Goal: Information Seeking & Learning: Learn about a topic

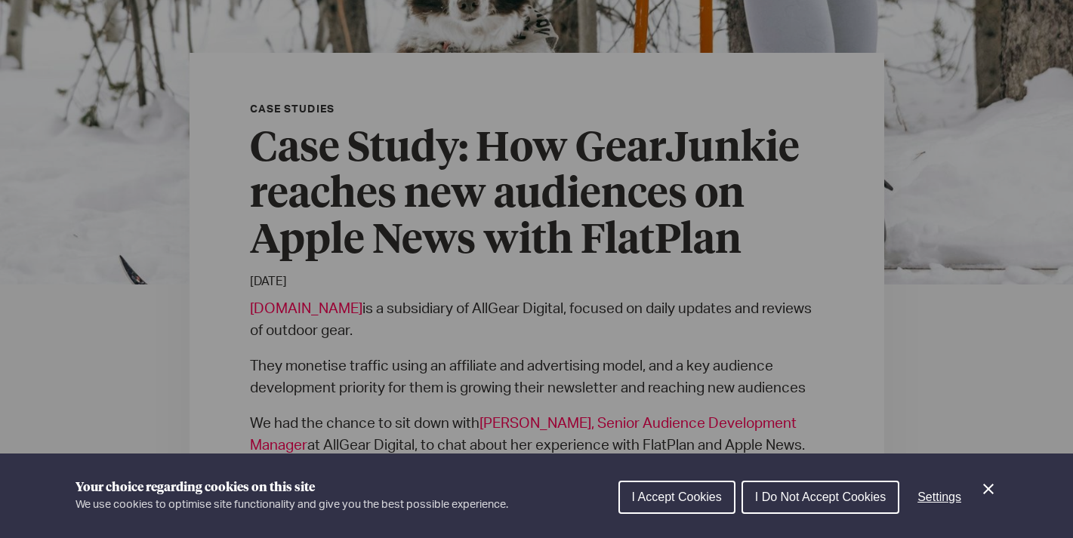
scroll to position [455, 0]
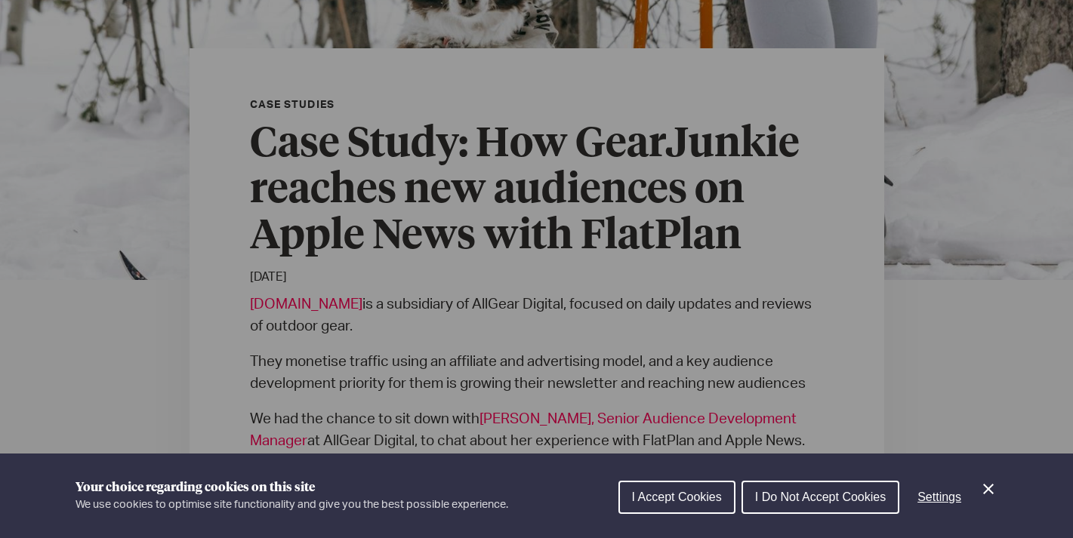
click at [684, 487] on button "I Accept Cookies" at bounding box center [676, 497] width 117 height 33
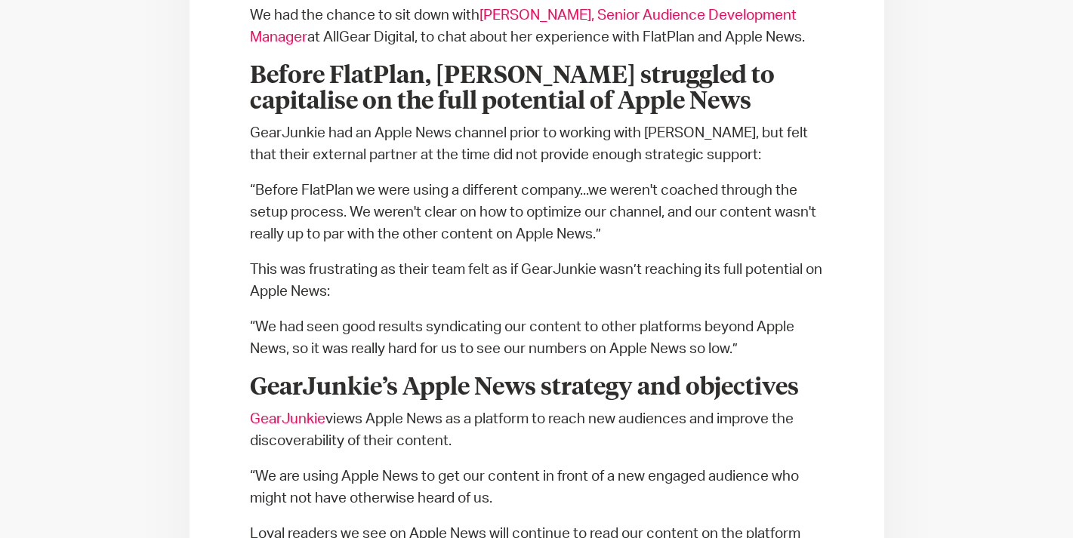
scroll to position [861, 0]
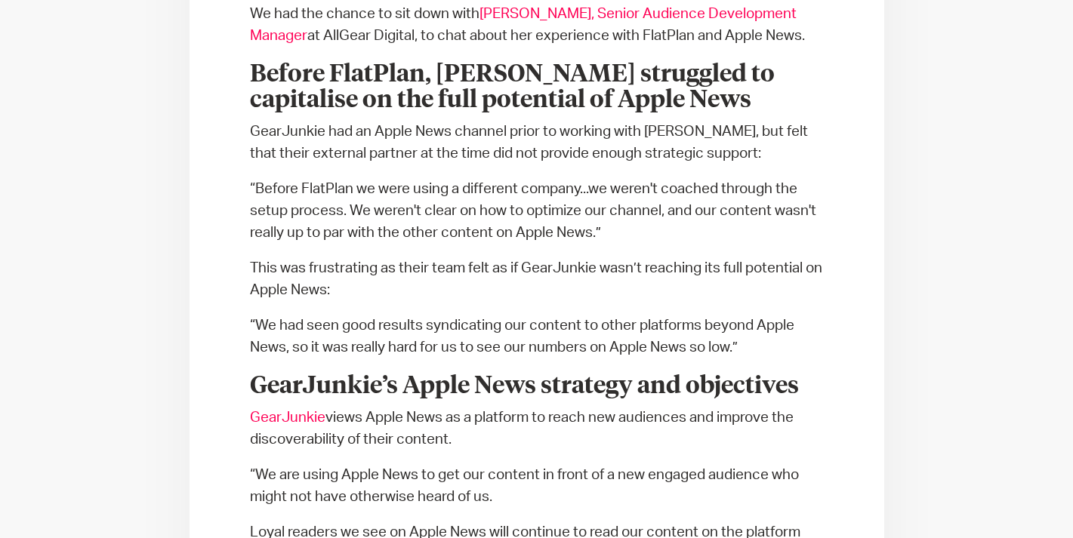
drag, startPoint x: 310, startPoint y: 81, endPoint x: 348, endPoint y: 107, distance: 46.1
click at [348, 178] on p "“Before FlatPlan we were using a different company...we weren't coached through…" at bounding box center [537, 211] width 574 height 66
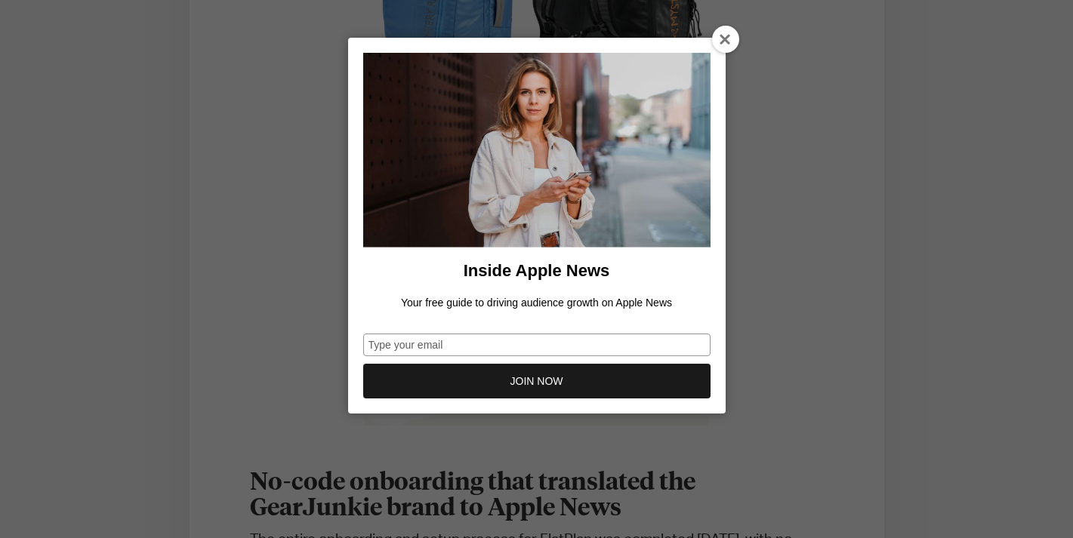
scroll to position [1717, 0]
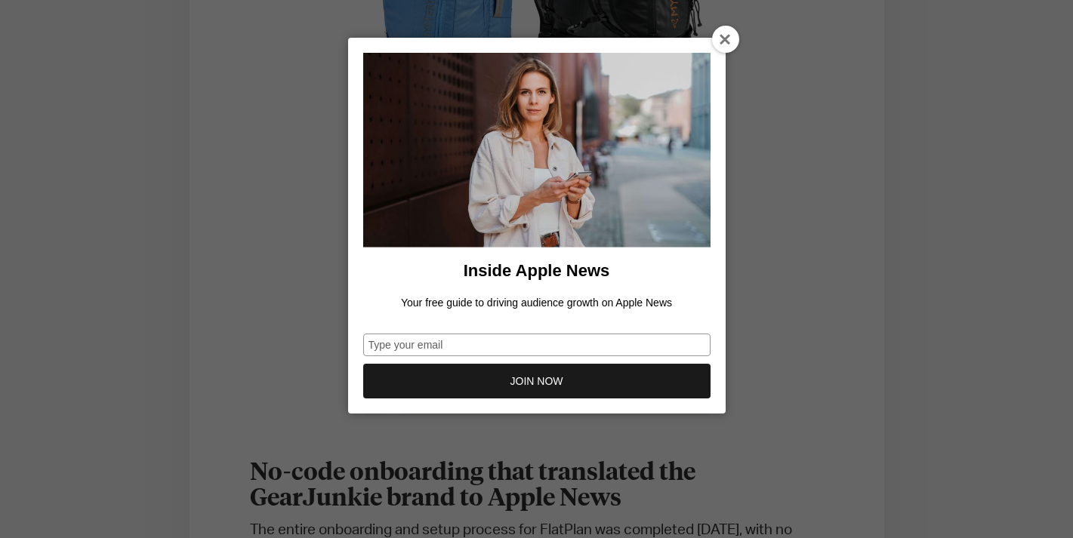
click at [719, 42] on div at bounding box center [725, 39] width 27 height 27
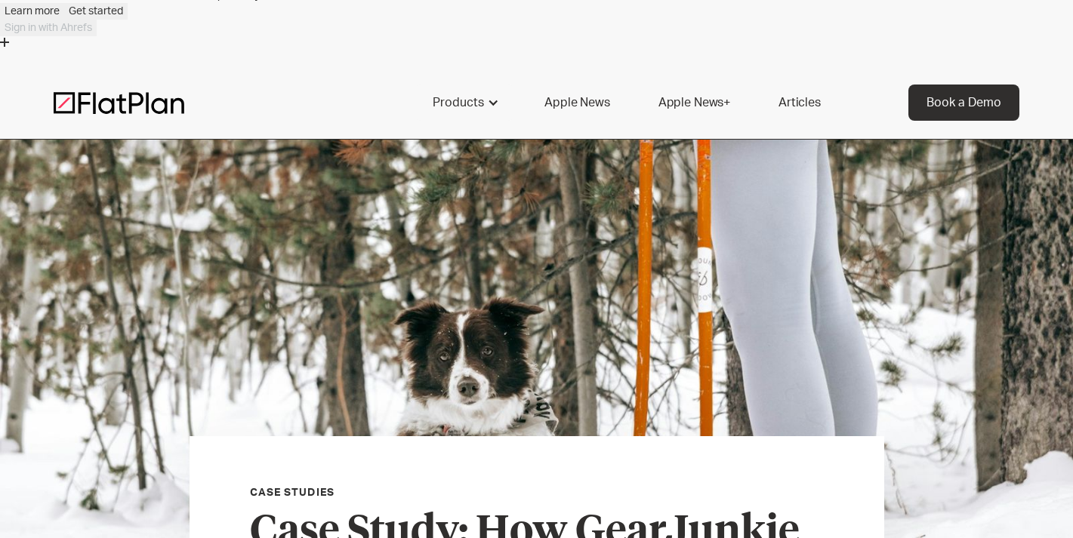
scroll to position [0, 0]
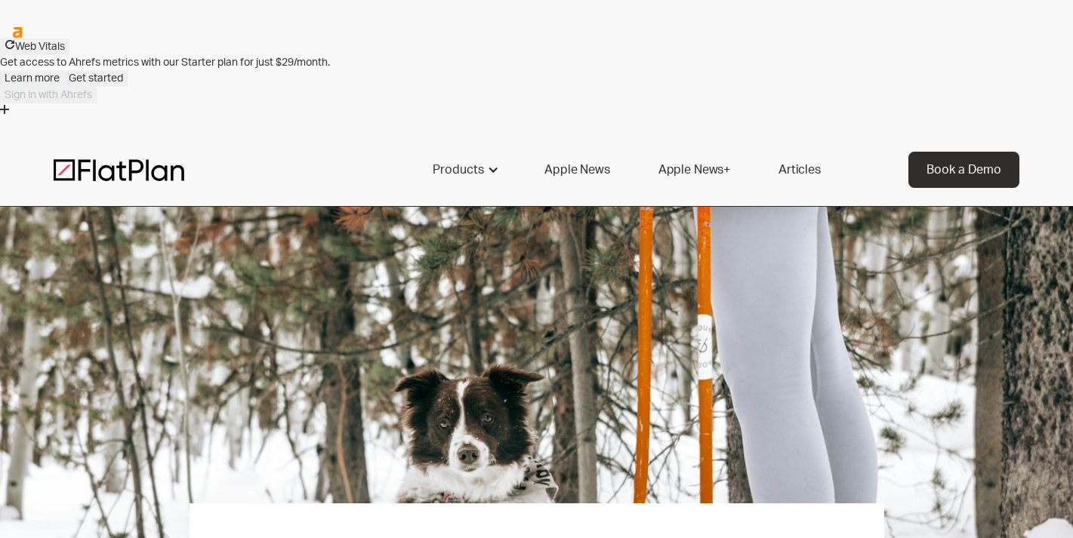
click at [575, 152] on link "Apple News" at bounding box center [576, 170] width 101 height 36
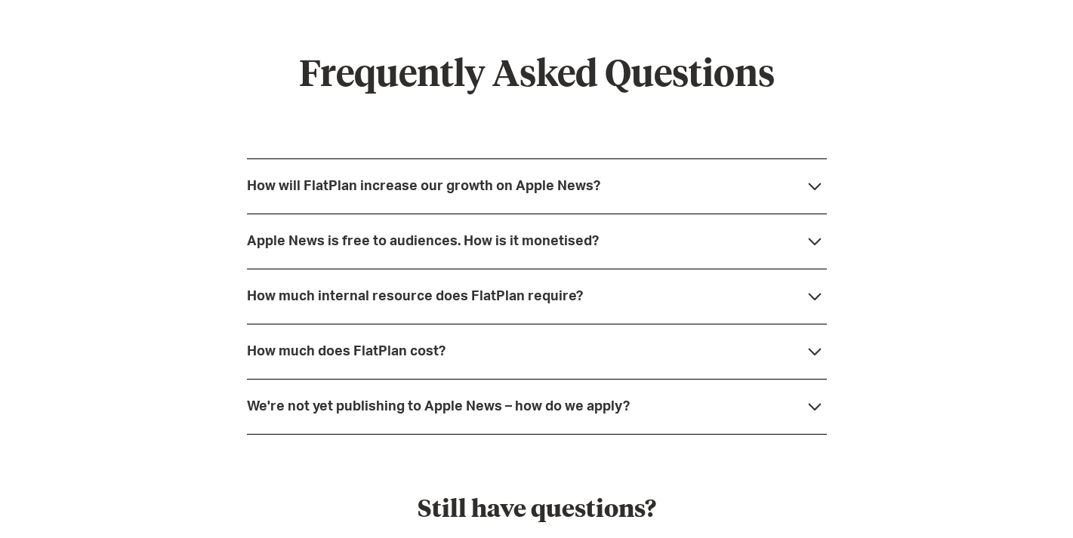
scroll to position [4163, 0]
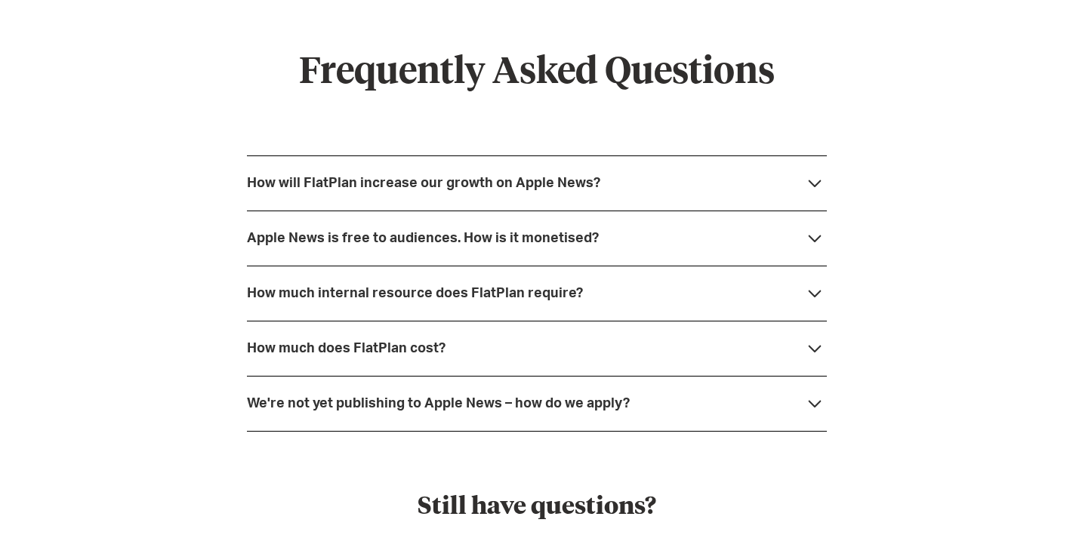
click at [370, 231] on div "Apple News is free to audiences. How is it monetised?" at bounding box center [423, 238] width 352 height 15
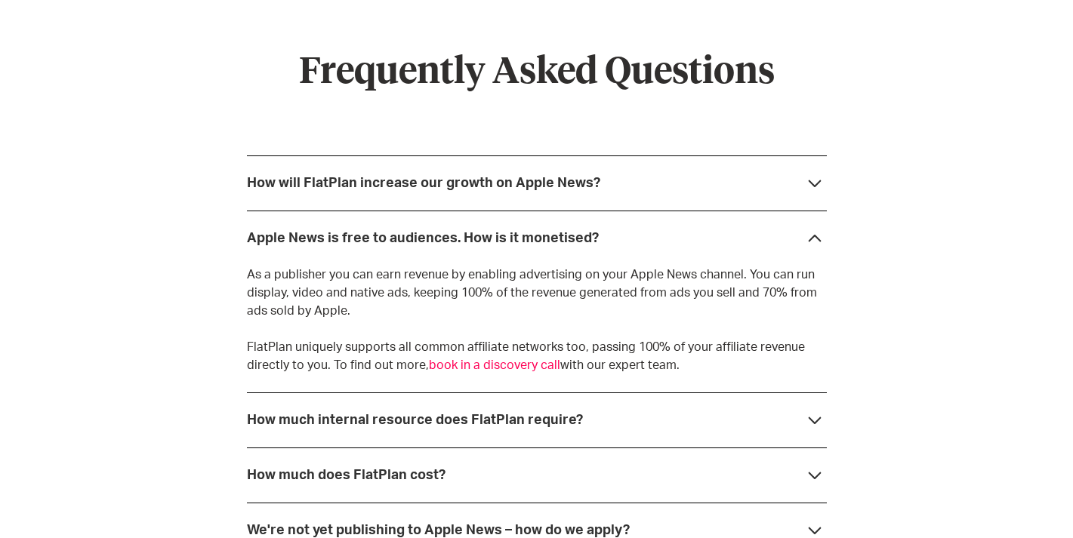
click at [265, 413] on div "How much internal resource does FlatPlan require?" at bounding box center [415, 420] width 336 height 15
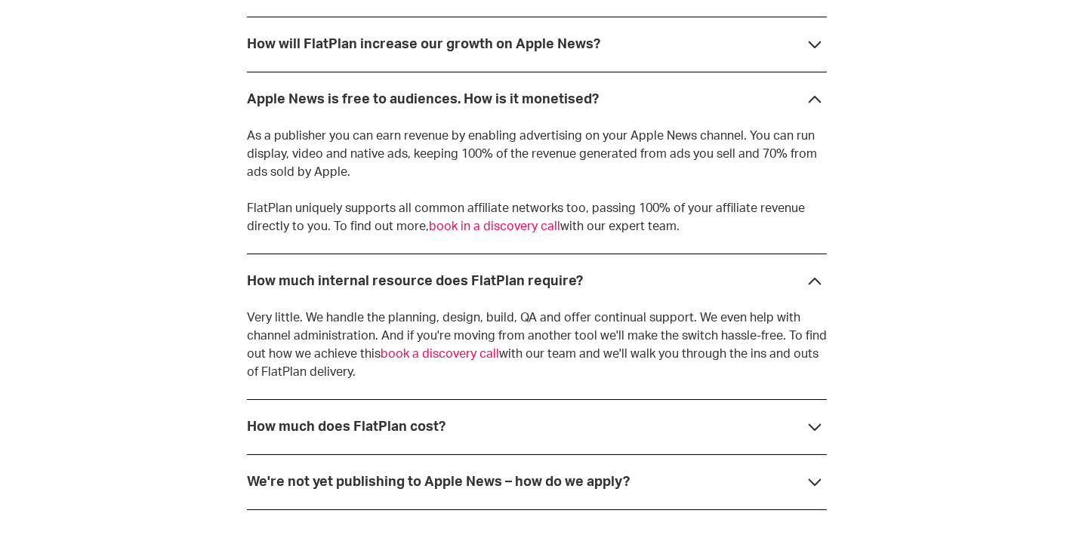
scroll to position [4308, 0]
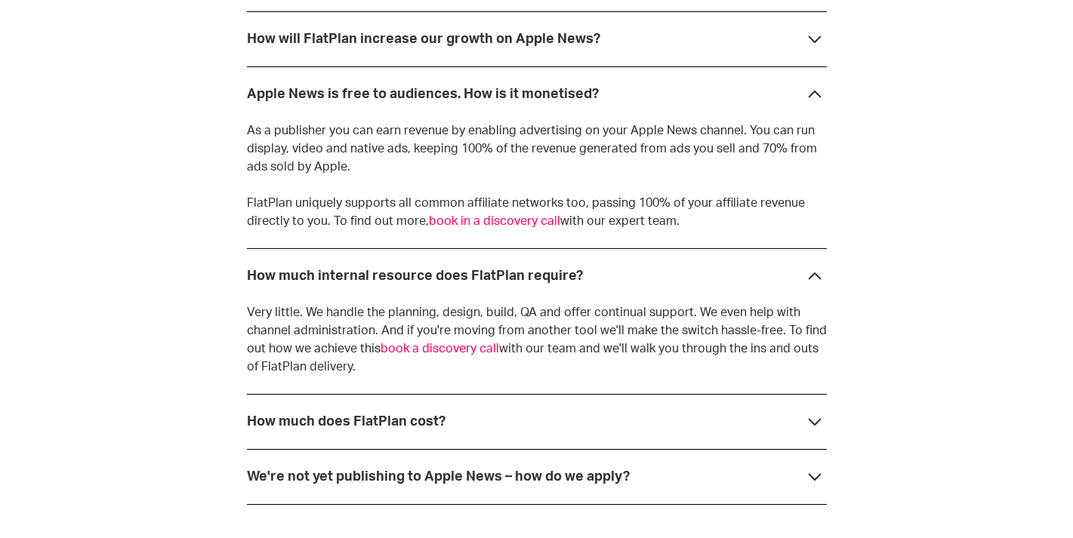
click at [270, 394] on div "How much does FlatPlan cost?" at bounding box center [537, 421] width 580 height 55
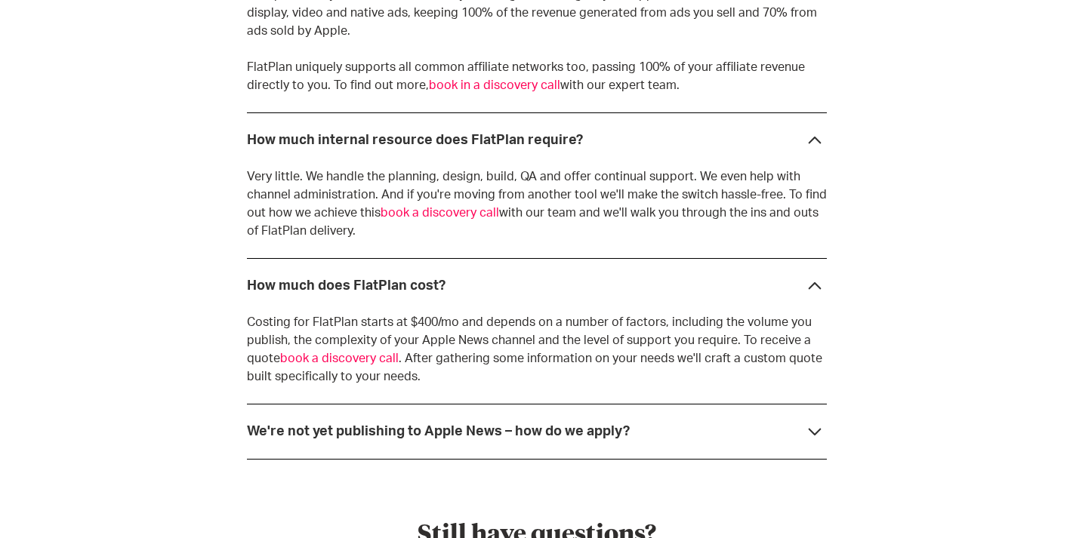
scroll to position [4450, 0]
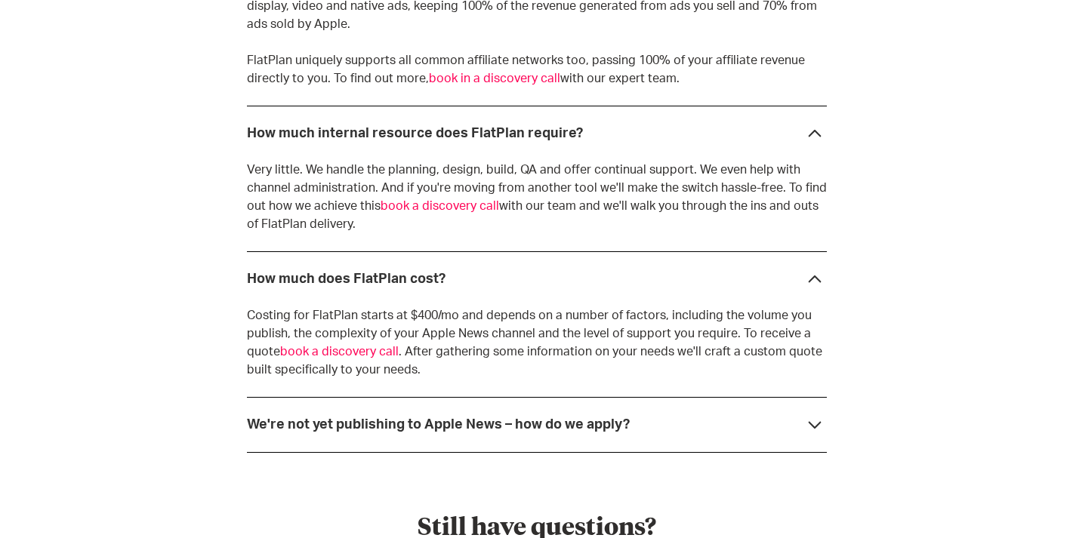
click at [319, 418] on strong "We're not yet publishing to Apple News – how do we apply?" at bounding box center [438, 425] width 383 height 14
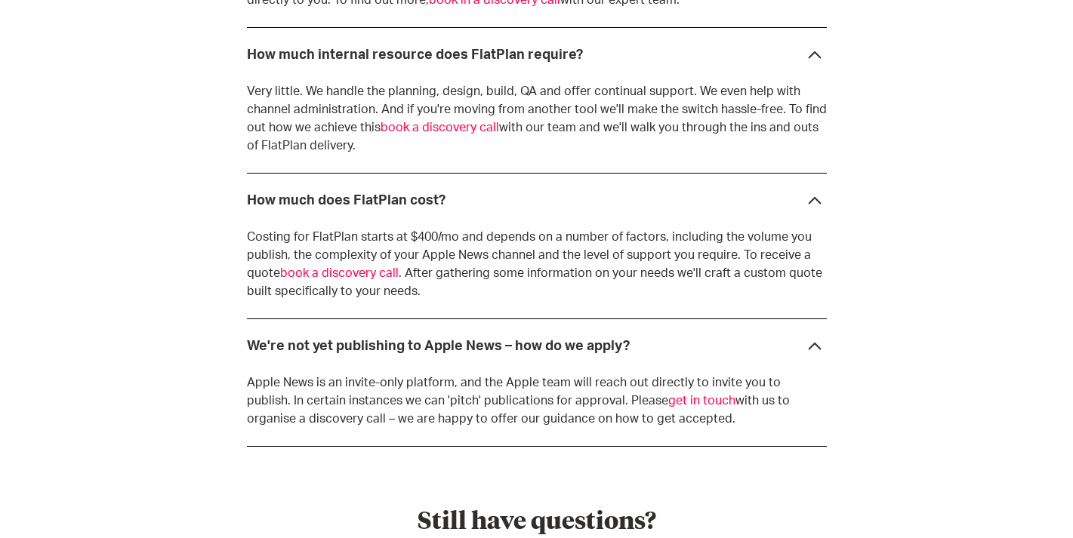
scroll to position [4533, 0]
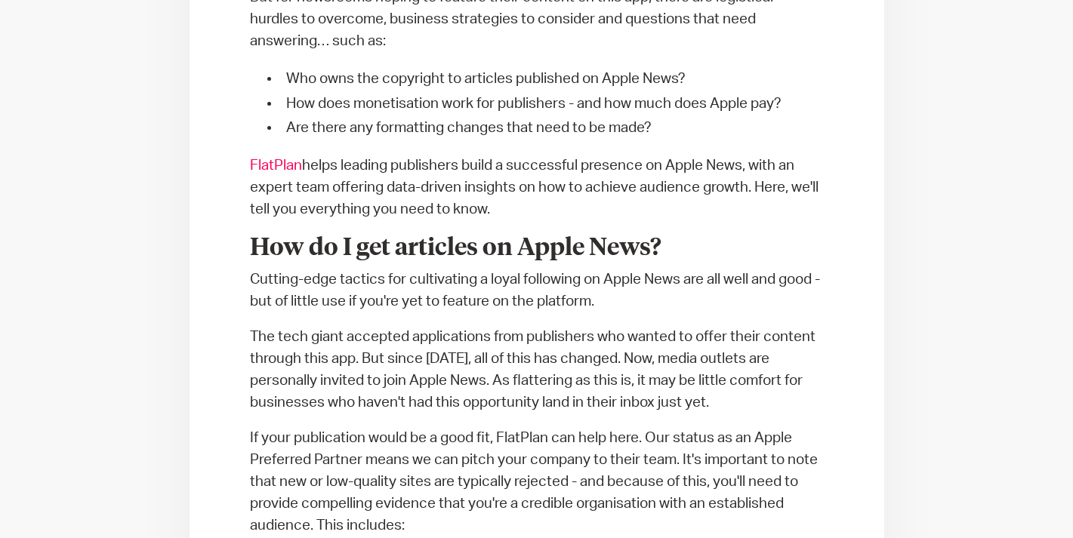
scroll to position [819, 0]
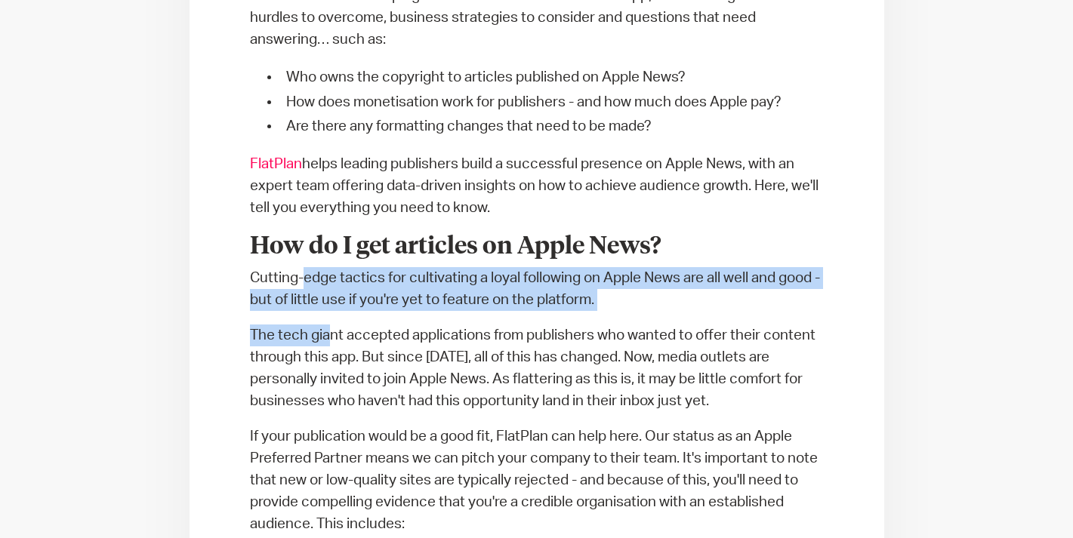
drag, startPoint x: 305, startPoint y: 174, endPoint x: 329, endPoint y: 228, distance: 58.5
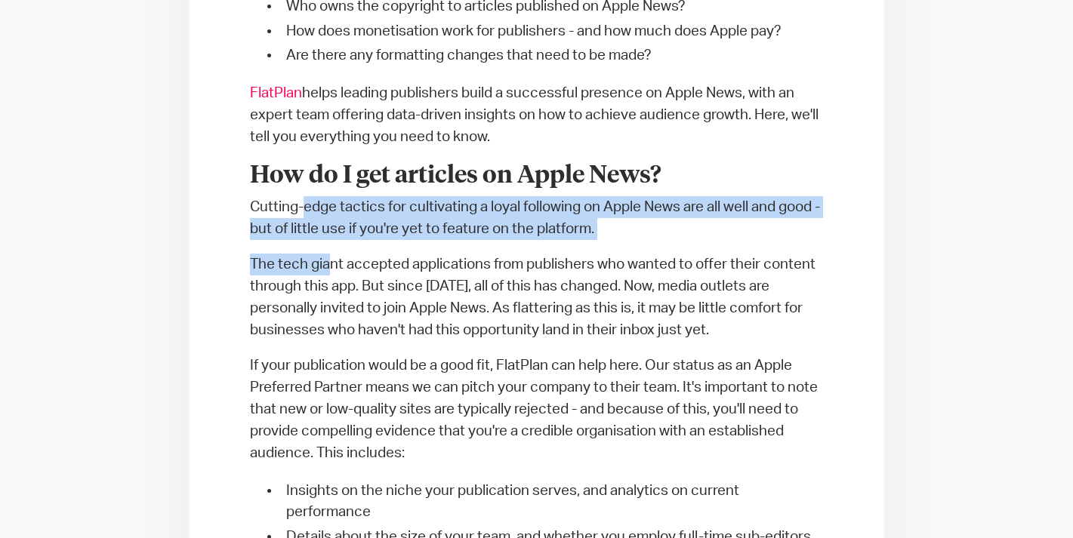
scroll to position [896, 0]
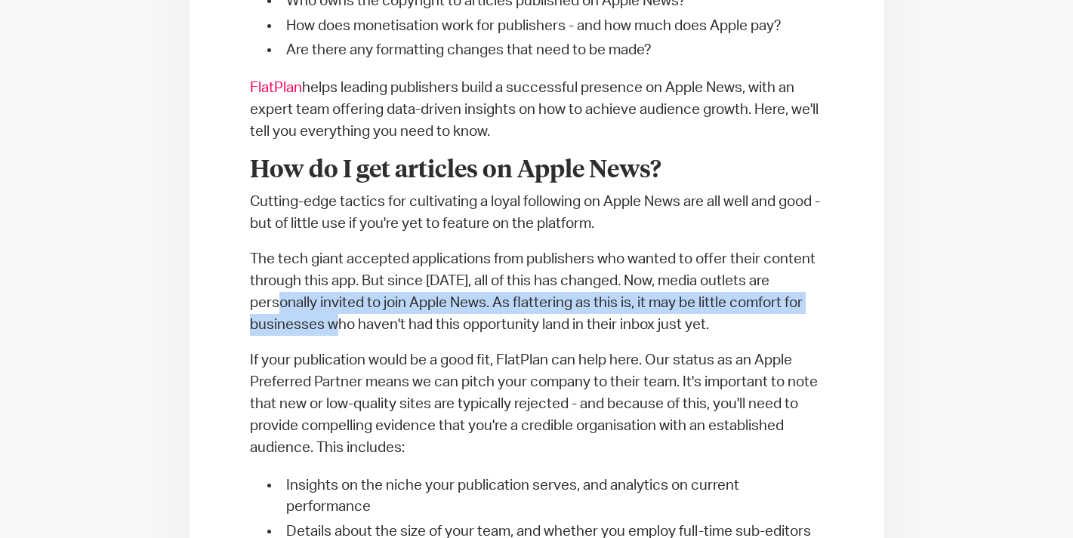
drag, startPoint x: 293, startPoint y: 196, endPoint x: 353, endPoint y: 216, distance: 62.8
click at [353, 248] on p "The tech giant accepted applications from publishers who wanted to offer their …" at bounding box center [537, 292] width 574 height 88
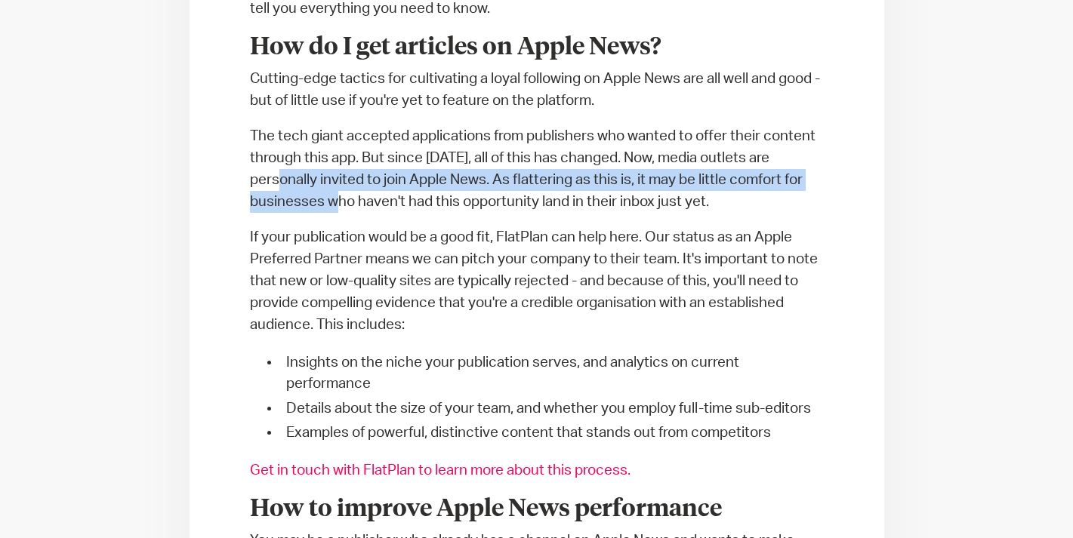
scroll to position [1023, 0]
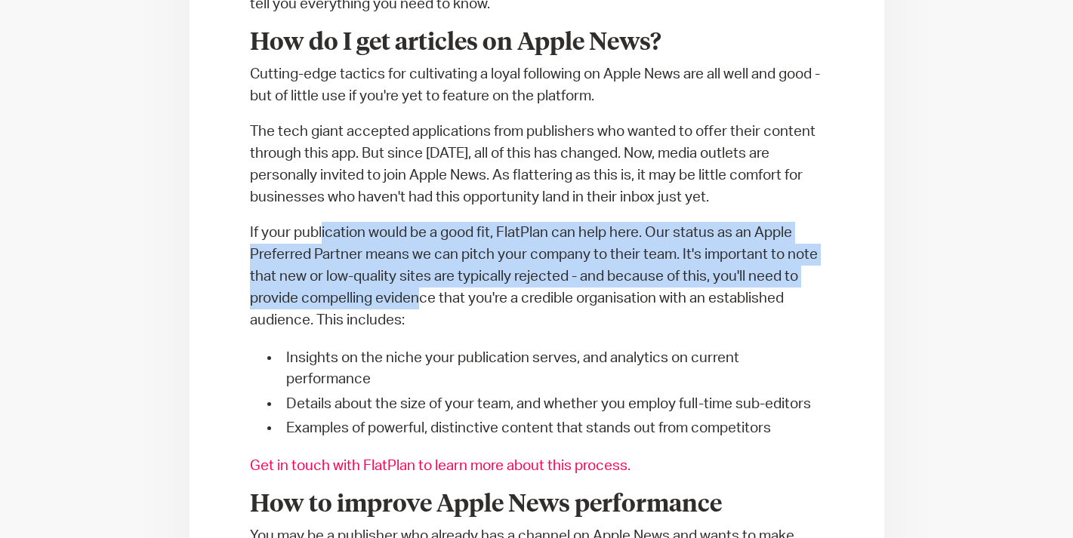
drag, startPoint x: 322, startPoint y: 128, endPoint x: 421, endPoint y: 184, distance: 113.0
click at [421, 222] on p "If your publication would be a good fit, FlatPlan can help here. Our status as …" at bounding box center [537, 277] width 574 height 110
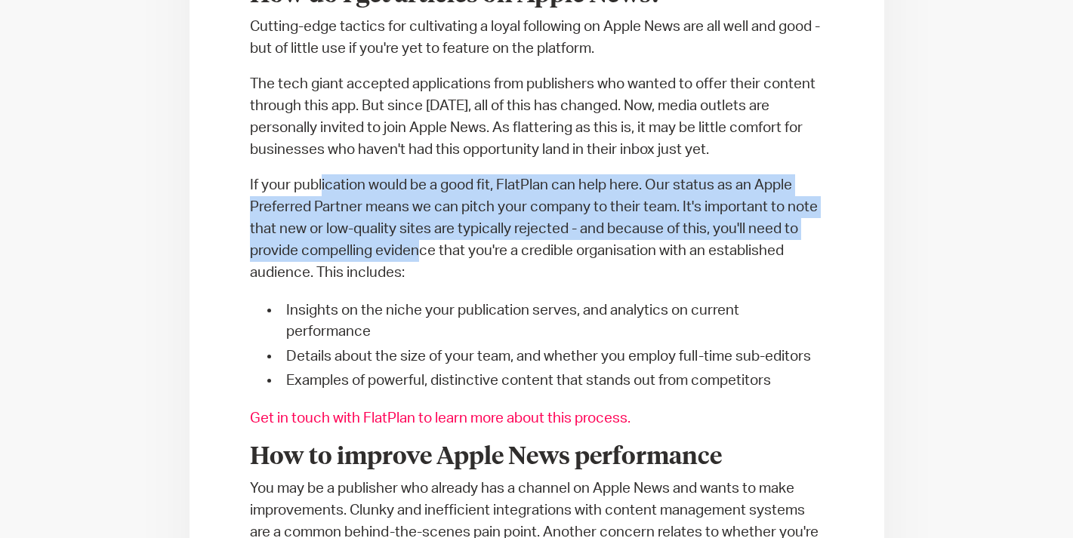
scroll to position [1072, 0]
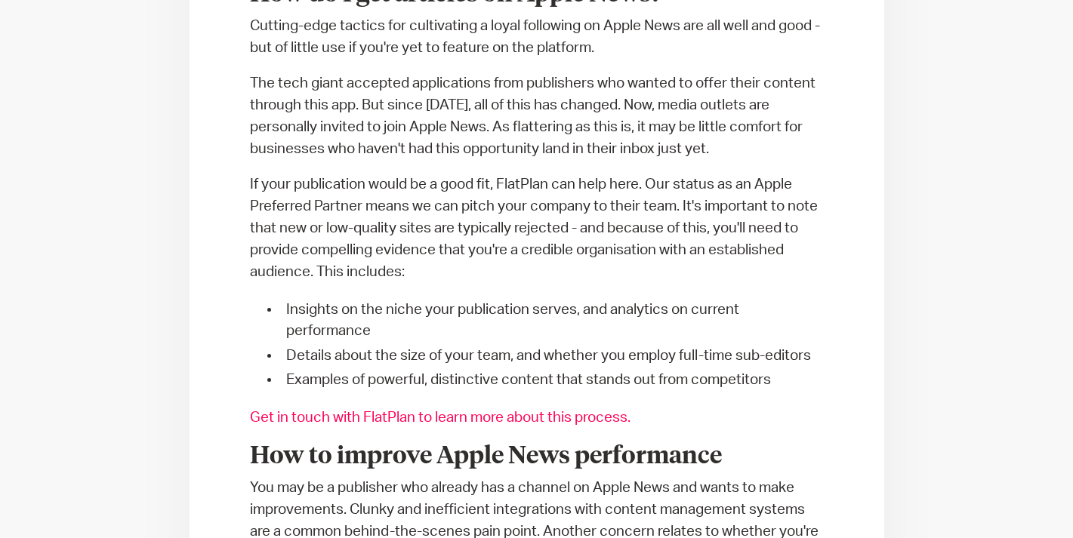
click at [453, 174] on p "If your publication would be a good fit, FlatPlan can help here. Our status as …" at bounding box center [537, 229] width 574 height 110
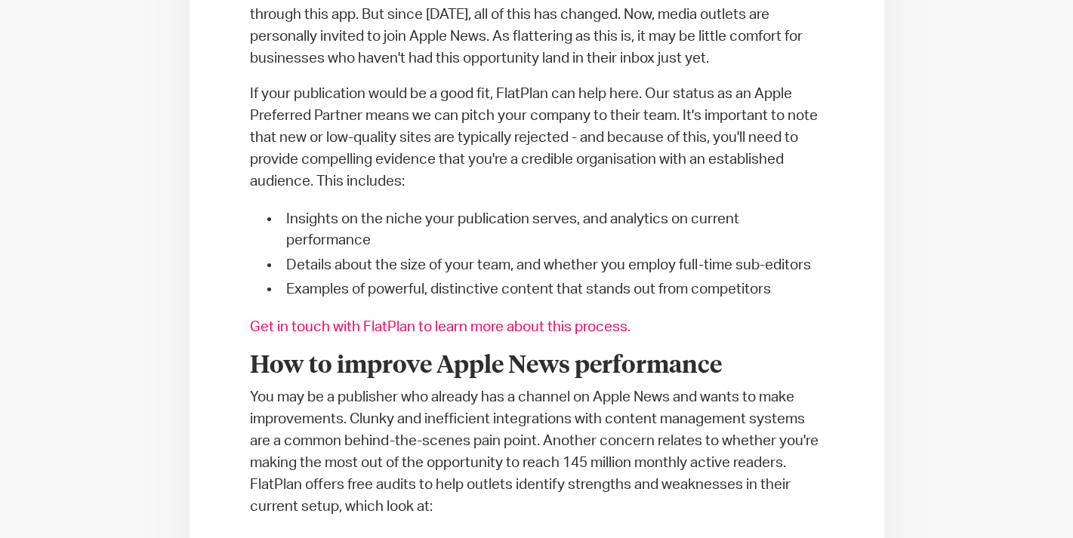
scroll to position [1166, 0]
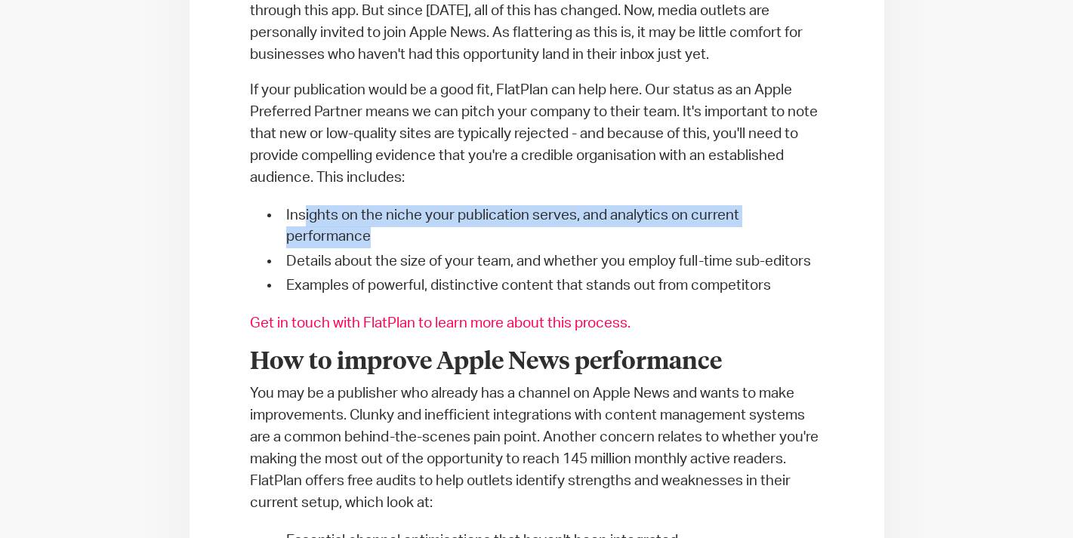
drag, startPoint x: 431, startPoint y: 134, endPoint x: 302, endPoint y: 116, distance: 130.4
click at [302, 205] on li "Insights on the niche your publication serves, and analytics on current perform…" at bounding box center [552, 226] width 544 height 43
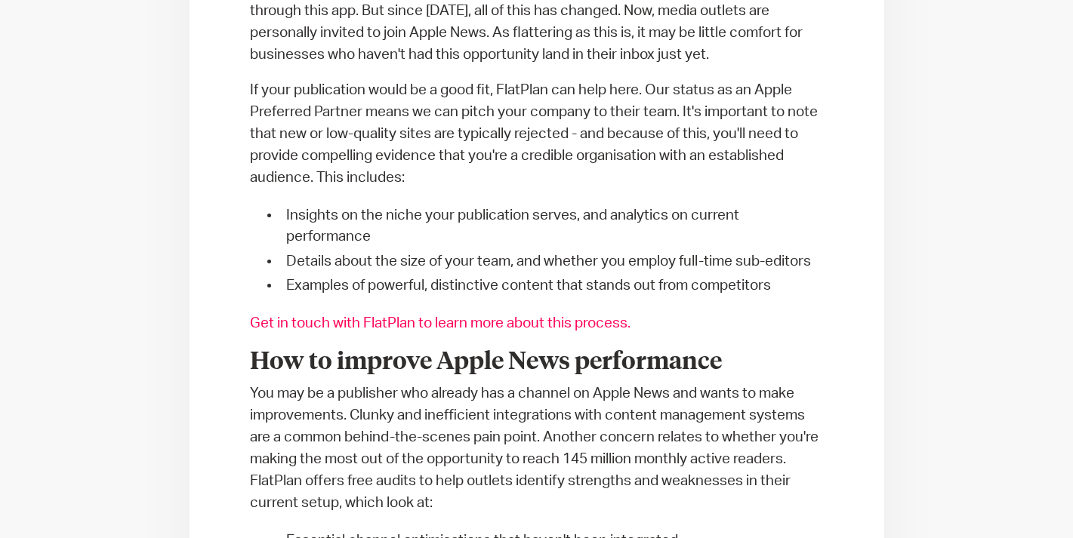
click at [339, 251] on li "Details about the size of your team, and whether you employ full-time sub-edito…" at bounding box center [552, 262] width 544 height 22
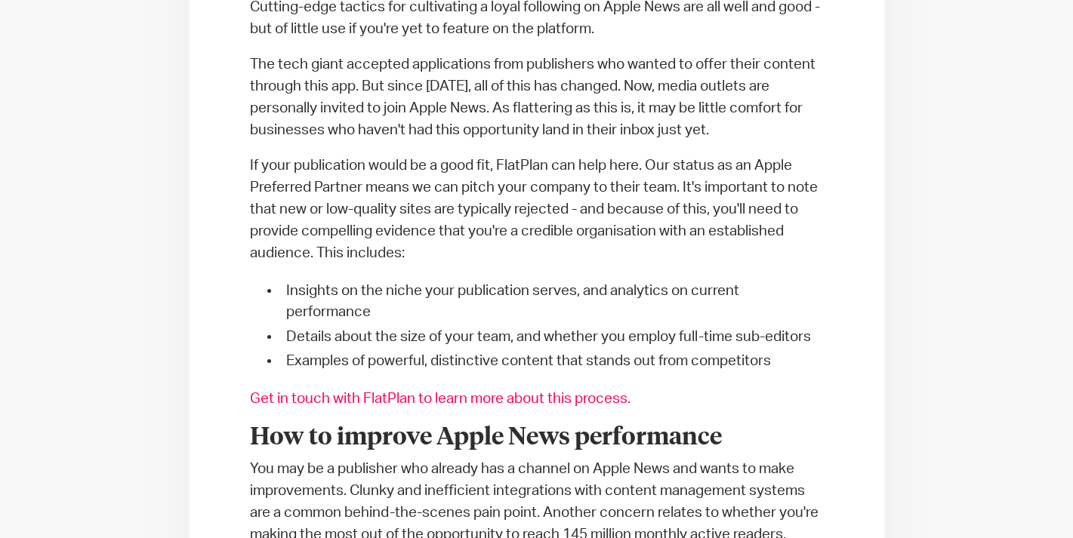
scroll to position [1089, 0]
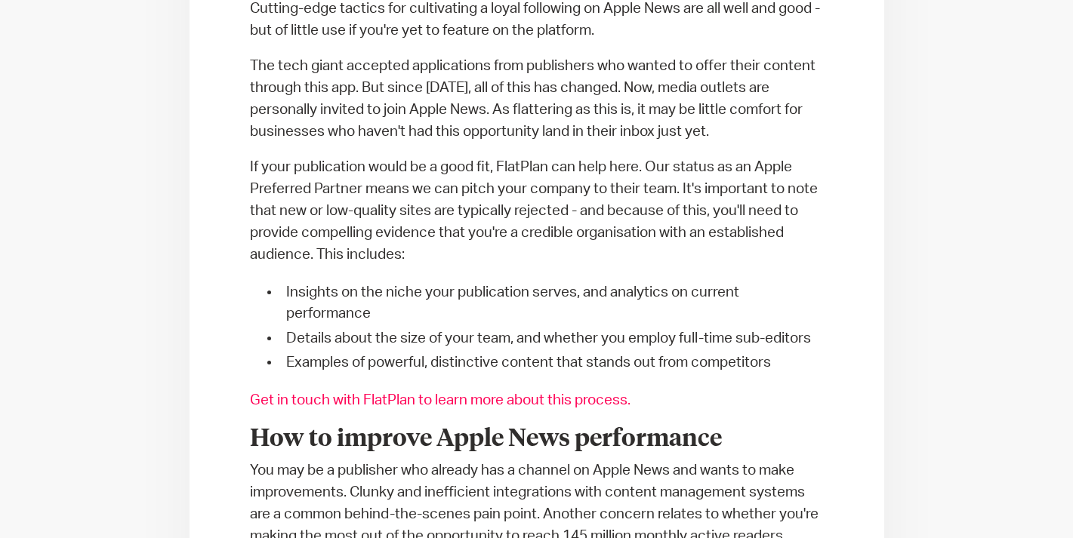
click at [359, 279] on ul "Insights on the niche your publication serves, and analytics on current perform…" at bounding box center [537, 328] width 574 height 98
drag, startPoint x: 396, startPoint y: 257, endPoint x: 474, endPoint y: 261, distance: 77.9
click at [474, 353] on li "Examples of powerful, distinctive content that stands out from competitors" at bounding box center [552, 364] width 544 height 22
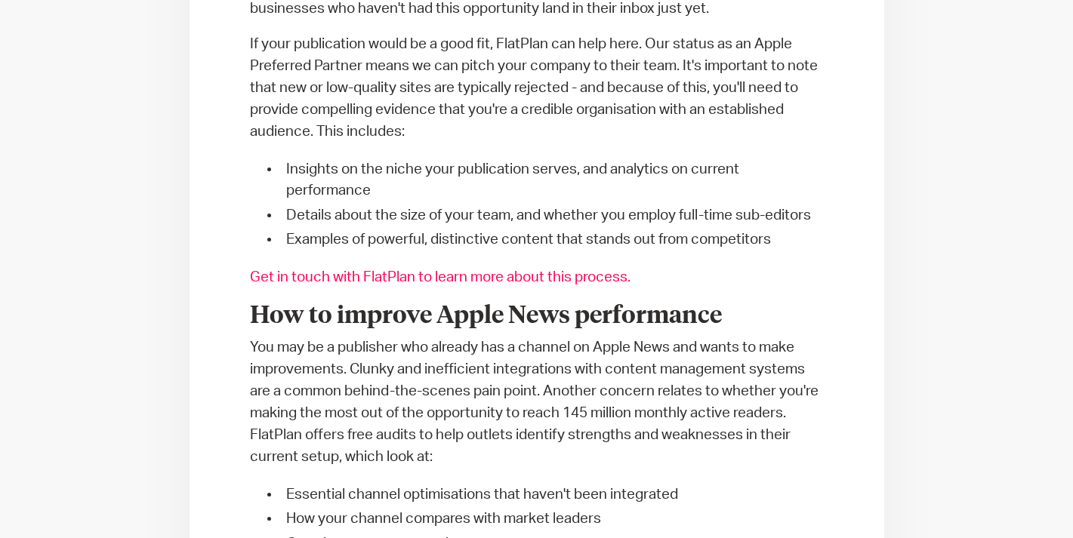
click at [403, 337] on p "You may be a publisher who already has a channel on Apple News and wants to mak…" at bounding box center [537, 402] width 574 height 131
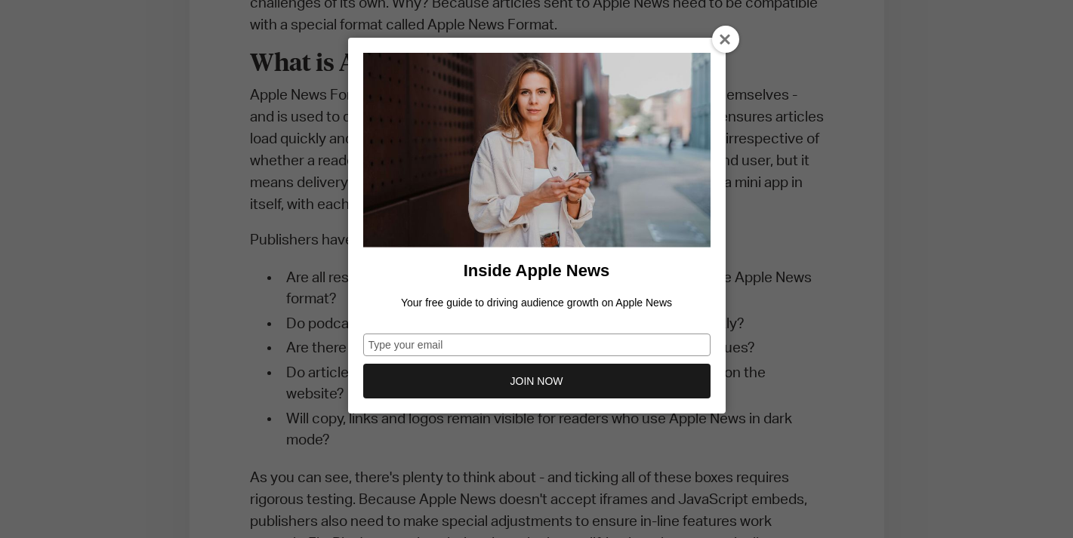
scroll to position [1871, 0]
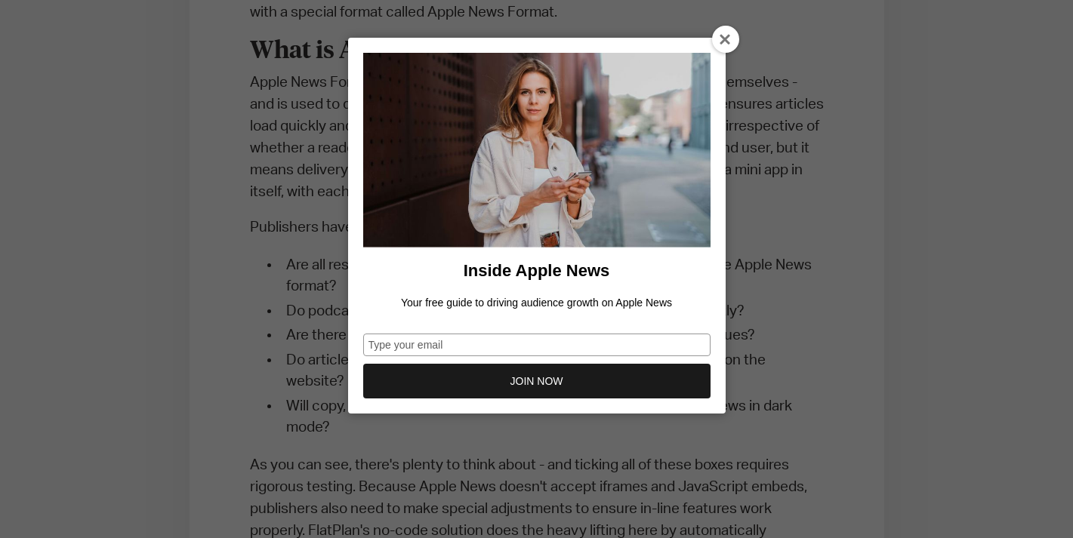
click at [726, 35] on icon at bounding box center [726, 40] width 12 height 12
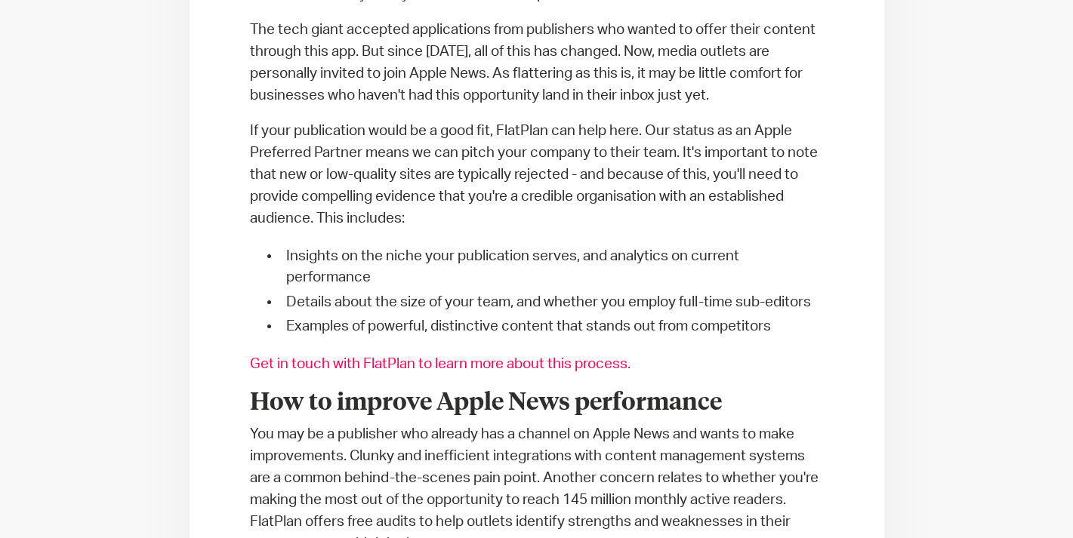
scroll to position [1142, 0]
